Goal: Task Accomplishment & Management: Manage account settings

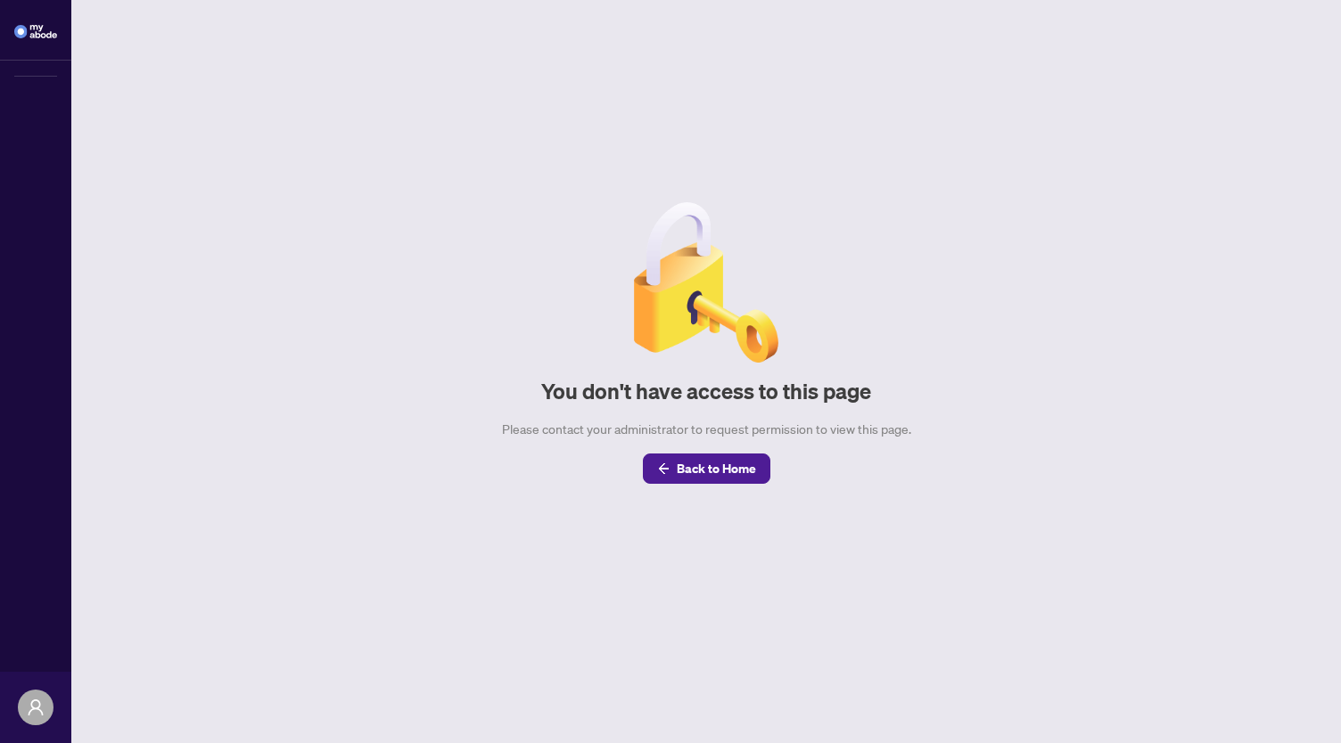
drag, startPoint x: 576, startPoint y: 51, endPoint x: 398, endPoint y: 231, distance: 253.4
drag, startPoint x: 398, startPoint y: 231, endPoint x: 472, endPoint y: 262, distance: 80.3
click at [472, 262] on main "You don't have access to this page Please contact your administrator to request…" at bounding box center [705, 371] width 1269 height 743
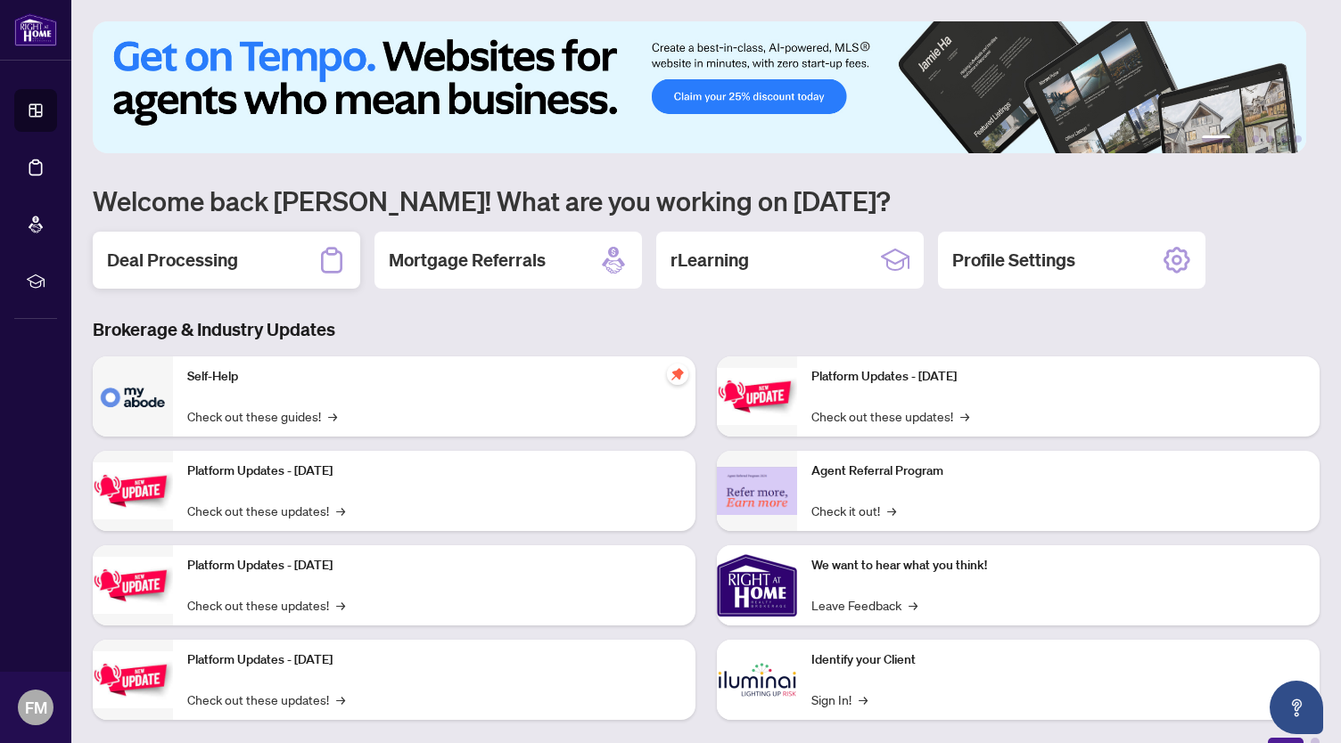
click at [221, 252] on h2 "Deal Processing" at bounding box center [172, 260] width 131 height 25
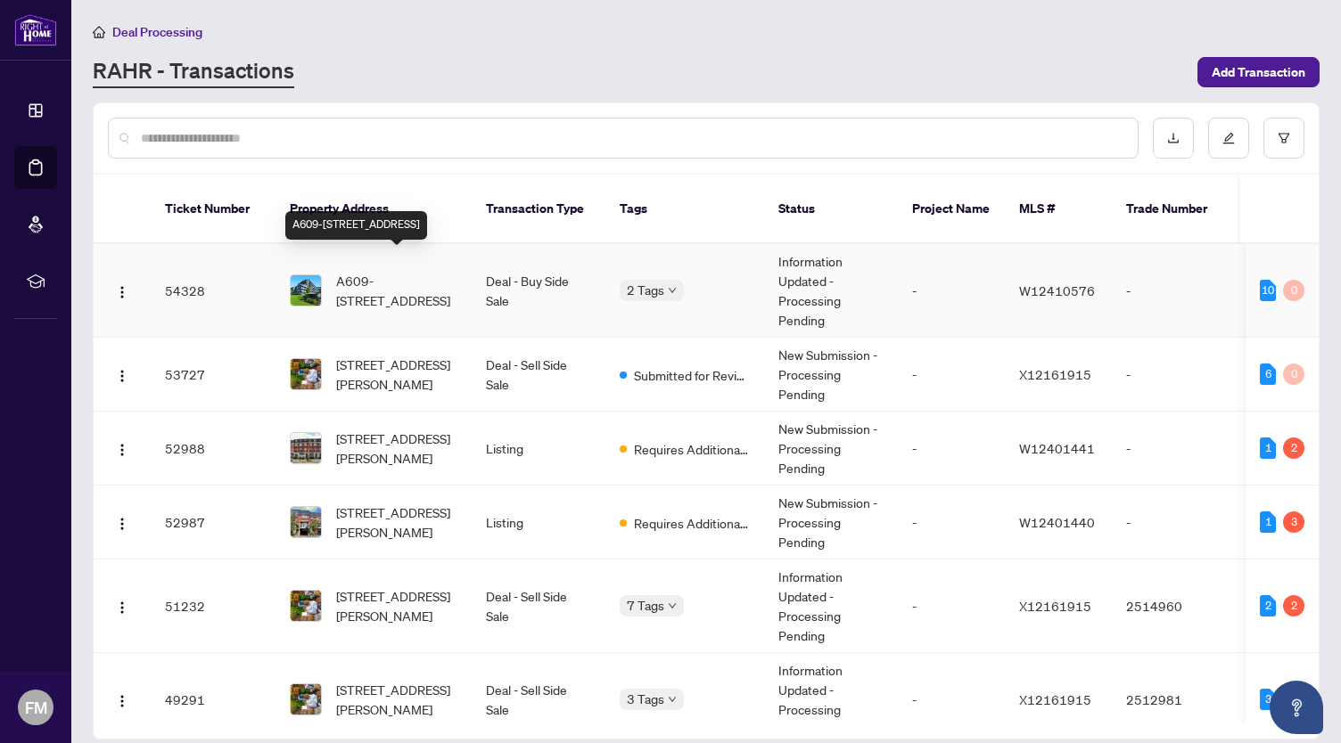
click at [414, 271] on span "A609-[STREET_ADDRESS]" at bounding box center [396, 290] width 121 height 39
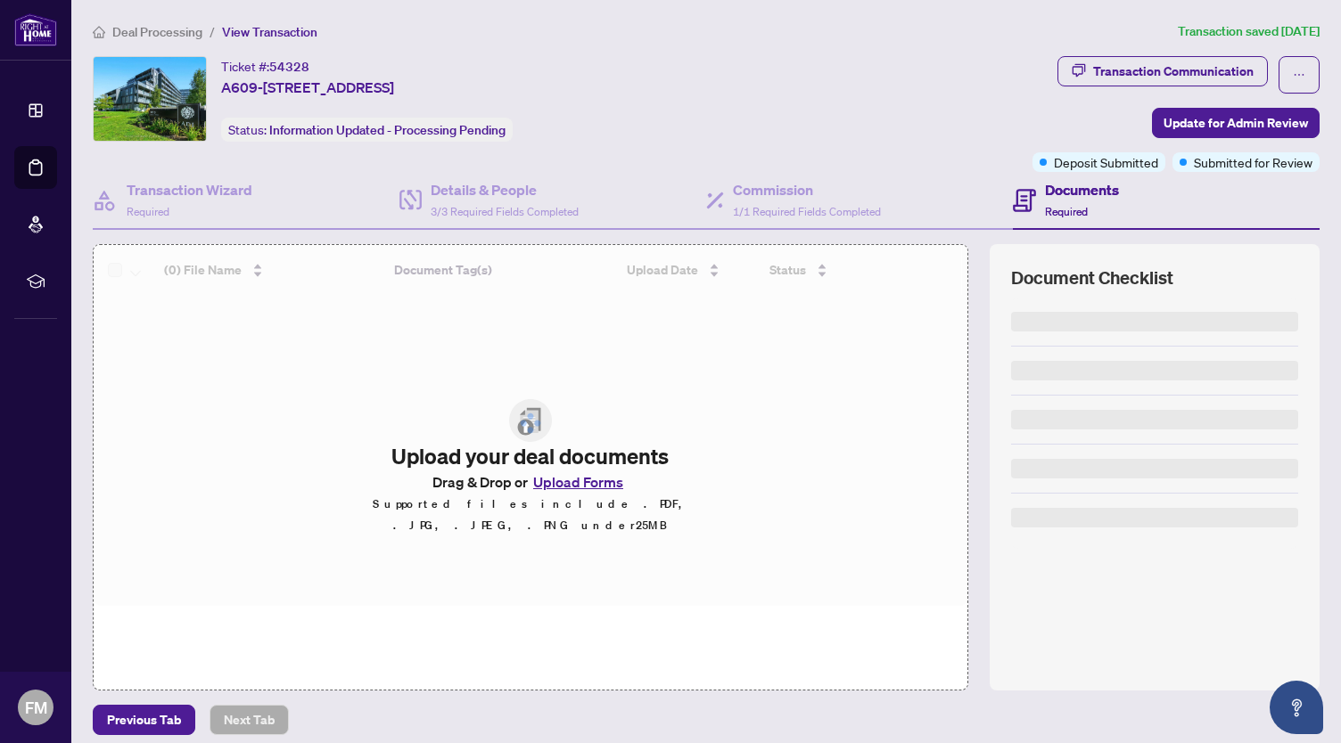
click at [591, 489] on div at bounding box center [531, 423] width 874 height 357
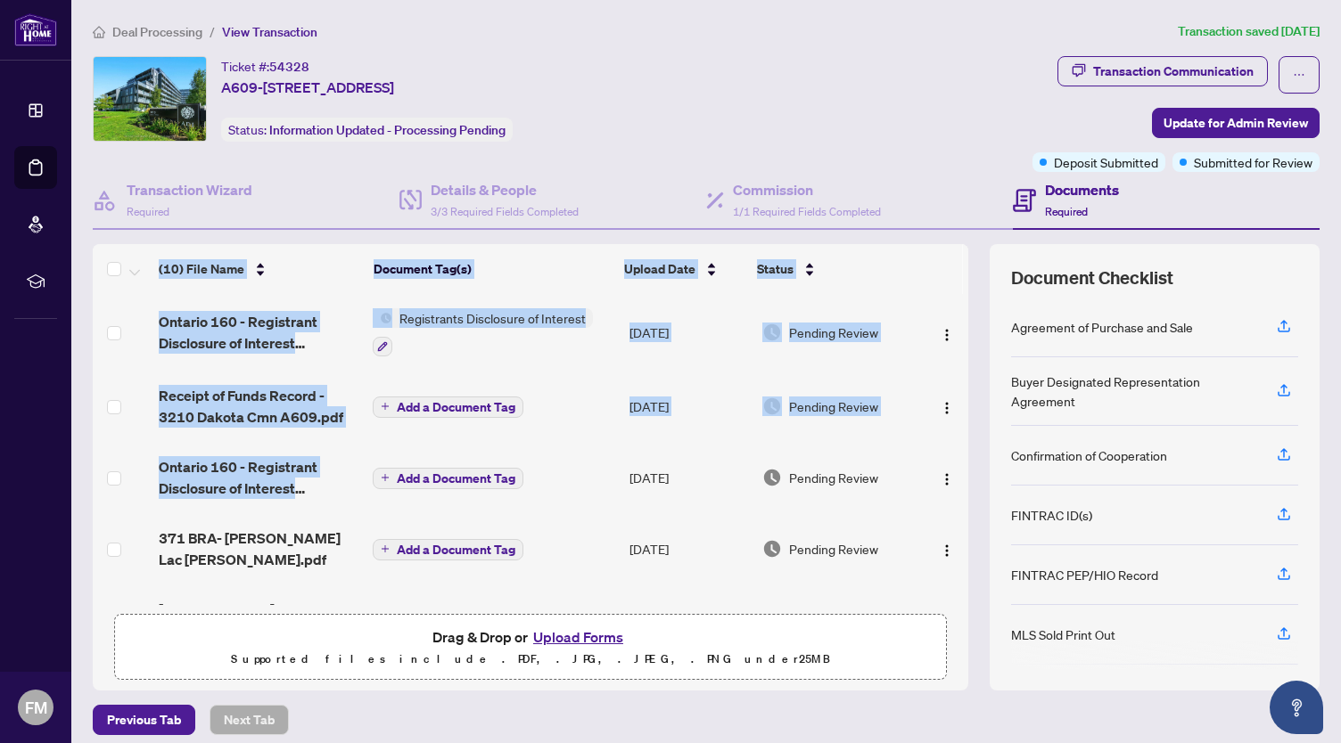
drag, startPoint x: 608, startPoint y: 489, endPoint x: 570, endPoint y: 493, distance: 38.5
click at [575, 632] on button "Upload Forms" at bounding box center [578, 637] width 101 height 23
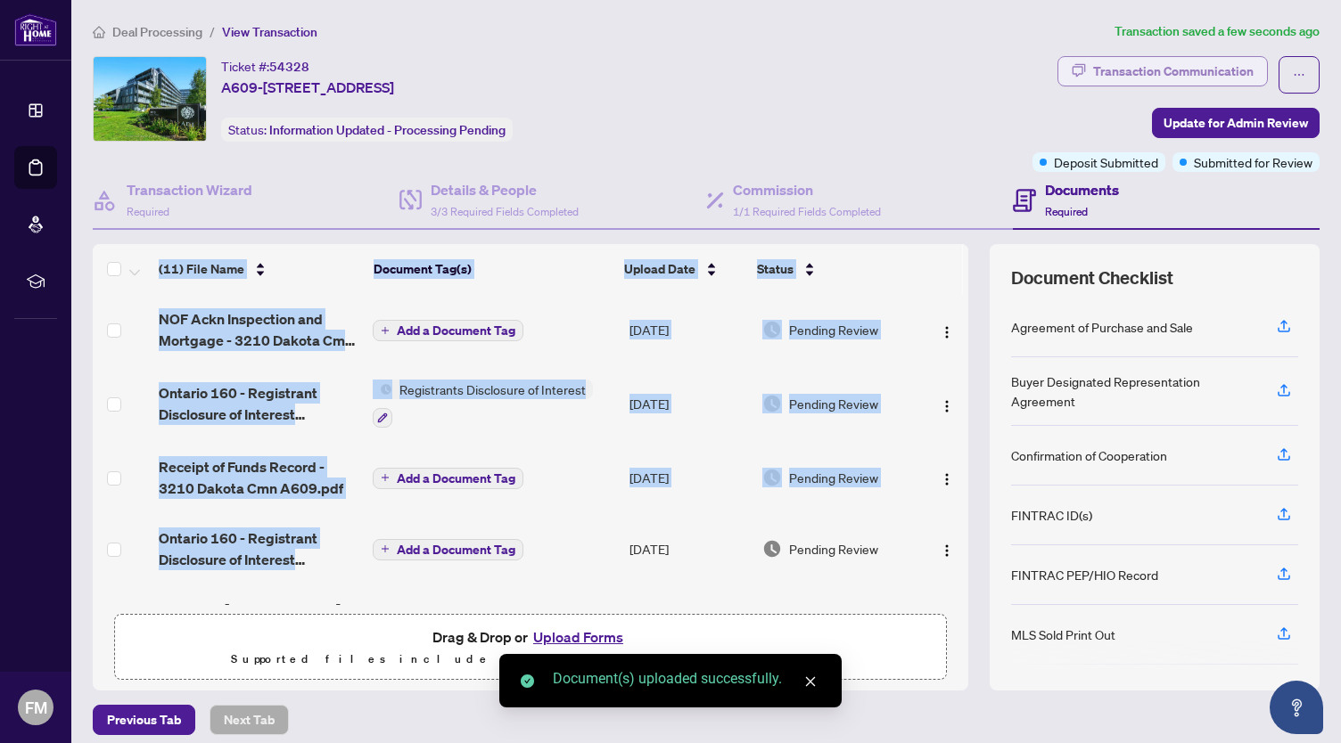
click at [1186, 83] on div "Transaction Communication" at bounding box center [1173, 71] width 160 height 29
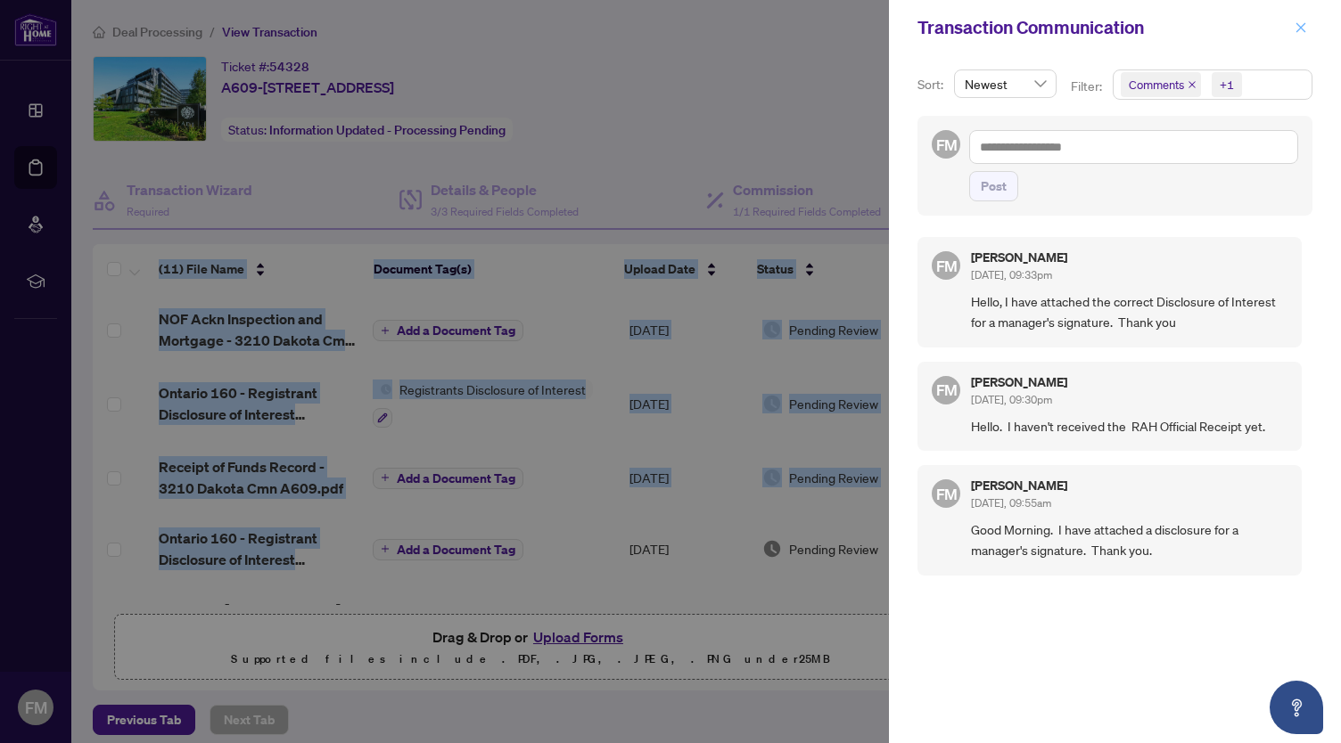
click at [1297, 22] on icon "close" at bounding box center [1301, 27] width 10 height 10
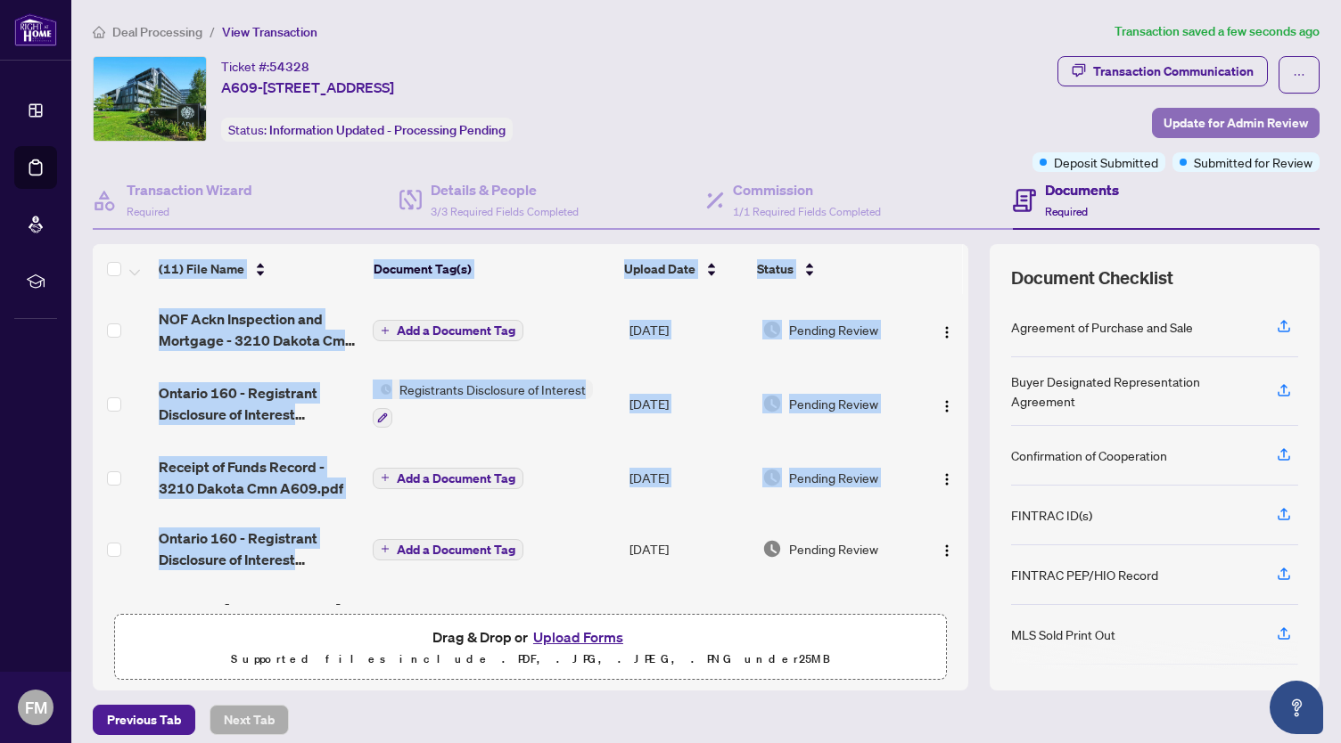
click at [1220, 123] on span "Update for Admin Review" at bounding box center [1235, 123] width 144 height 29
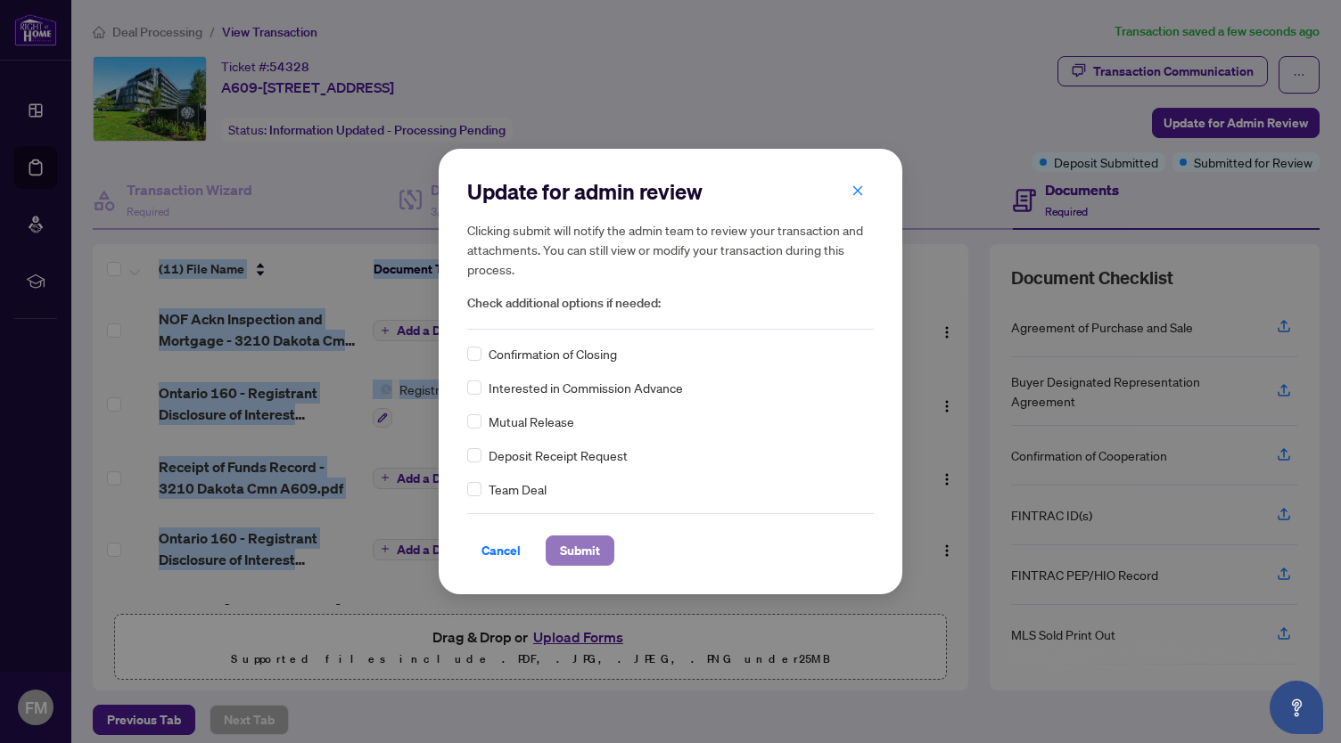
click at [570, 552] on span "Submit" at bounding box center [580, 551] width 40 height 29
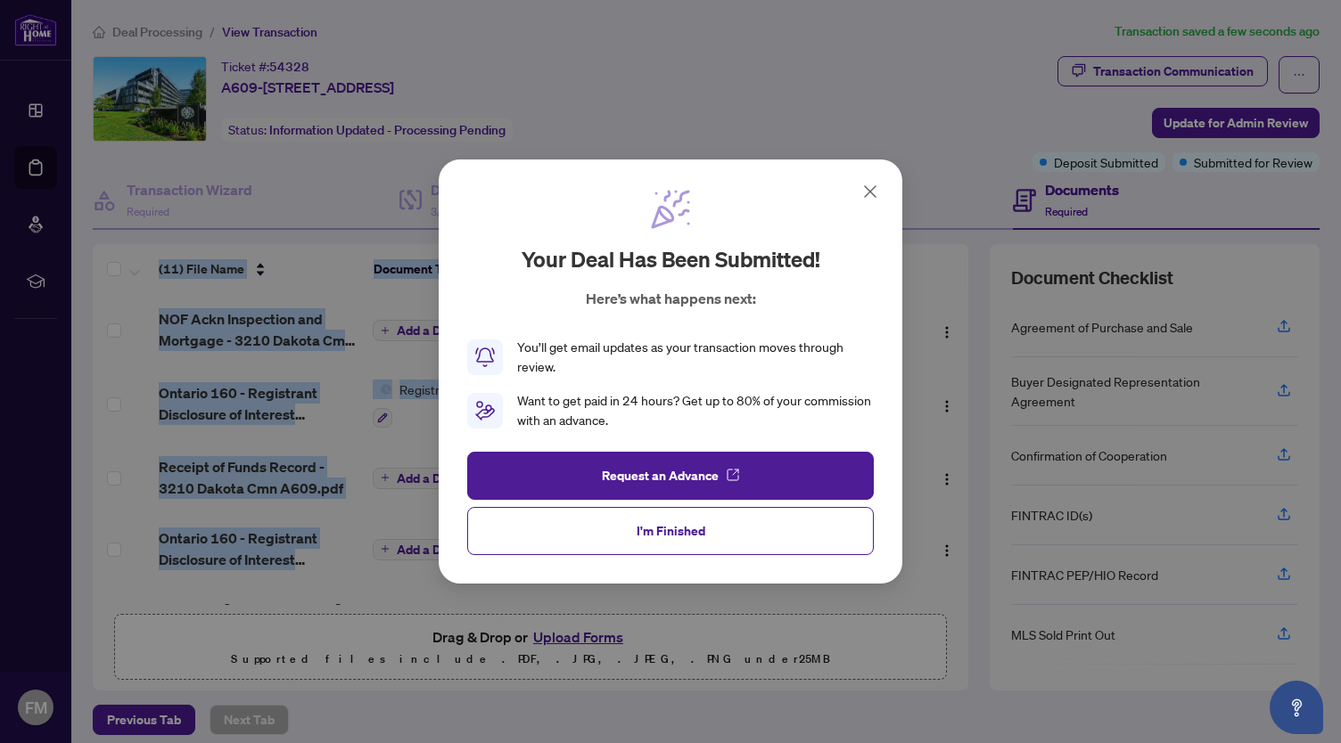
click at [690, 539] on span "I'm Finished" at bounding box center [670, 531] width 69 height 29
